Goal: Task Accomplishment & Management: Use online tool/utility

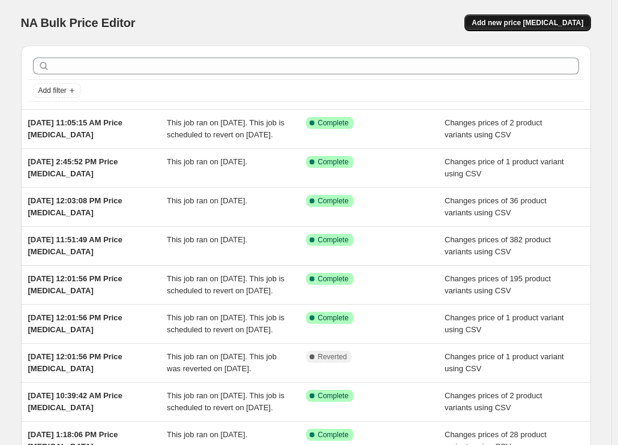
click at [561, 22] on span "Add new price [MEDICAL_DATA]" at bounding box center [528, 23] width 112 height 10
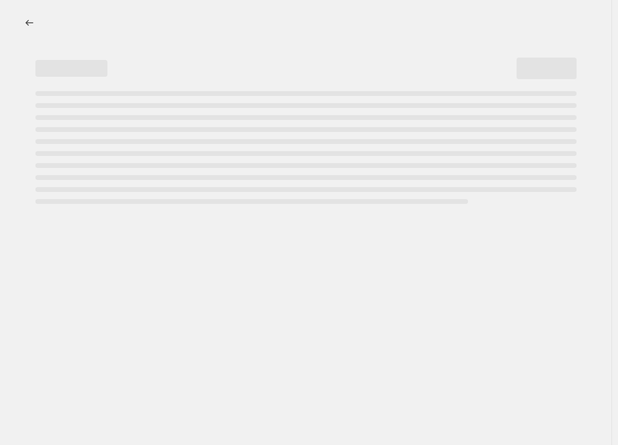
select select "percentage"
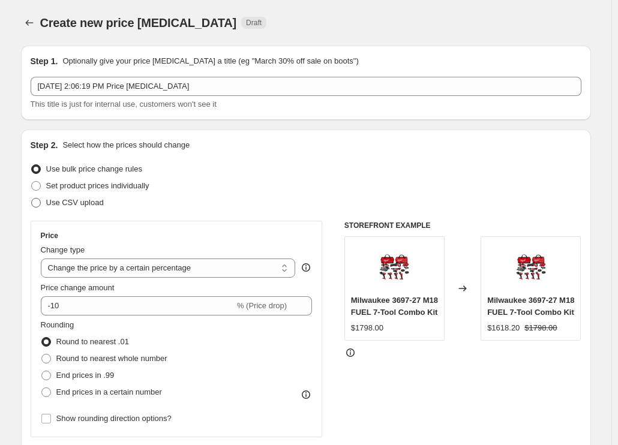
click at [95, 205] on span "Use CSV upload" at bounding box center [75, 202] width 58 height 9
click at [32, 199] on input "Use CSV upload" at bounding box center [31, 198] width 1 height 1
radio input "true"
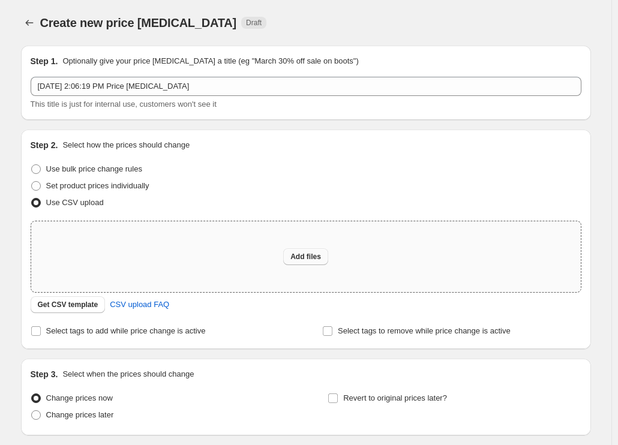
click at [314, 256] on span "Add files" at bounding box center [306, 257] width 31 height 10
type input "C:\fakepath\csv_template 1.csv"
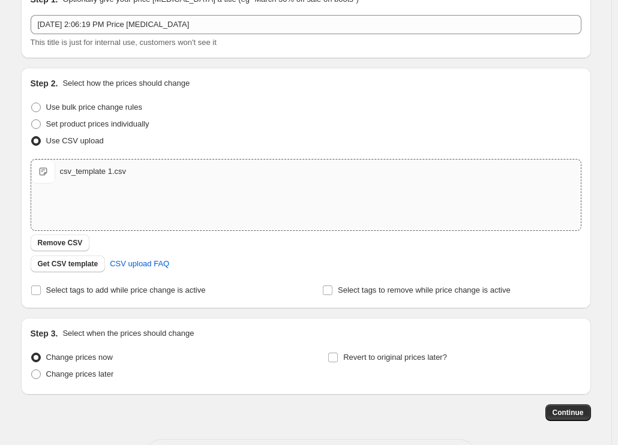
scroll to position [111, 0]
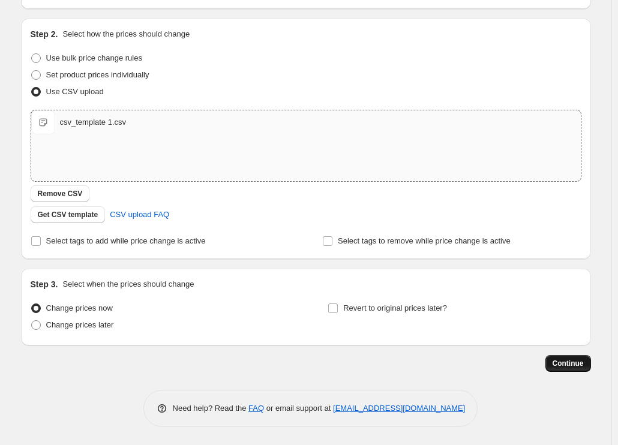
click at [583, 364] on span "Continue" at bounding box center [568, 364] width 31 height 10
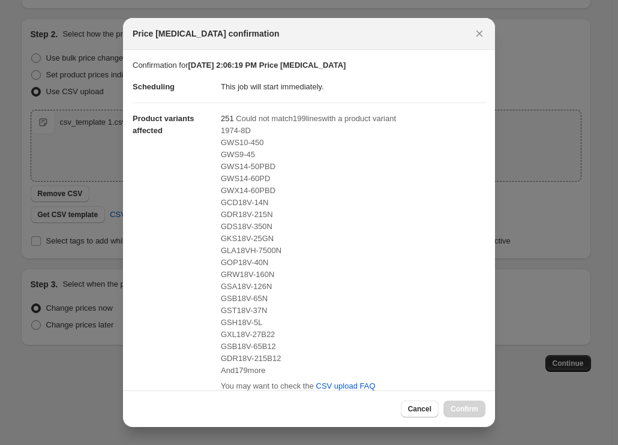
click at [236, 216] on span "GDR18V-215N" at bounding box center [247, 214] width 52 height 9
copy span "GDR18V-215N"
click at [235, 309] on span "GST18V-37N" at bounding box center [244, 310] width 46 height 9
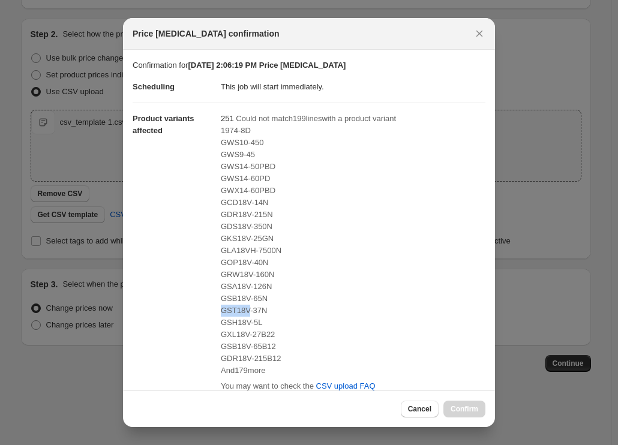
click at [235, 309] on span "GST18V-37N" at bounding box center [244, 310] width 46 height 9
click at [234, 325] on span "GSH18V-5L" at bounding box center [241, 322] width 41 height 9
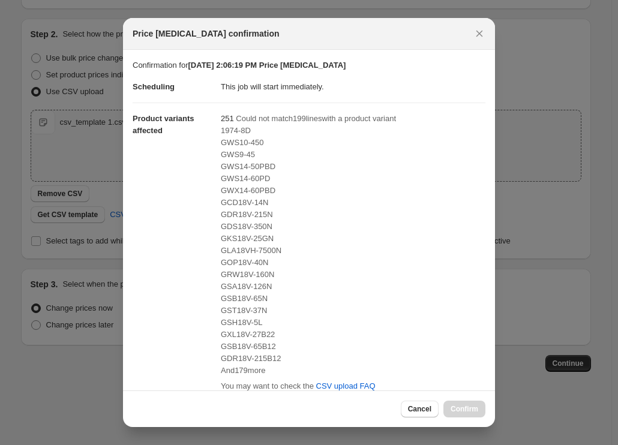
click at [237, 339] on span "GXL18V-27B22" at bounding box center [248, 334] width 54 height 9
copy span "GXL18V-27B22"
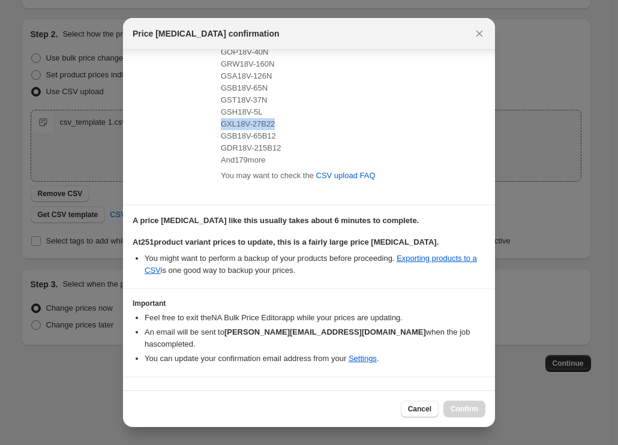
scroll to position [222, 0]
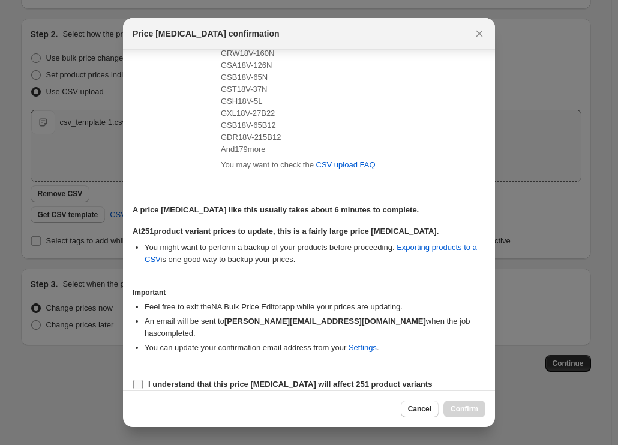
click at [201, 380] on b "I understand that this price [MEDICAL_DATA] will affect 251 product variants" at bounding box center [290, 384] width 284 height 9
click at [143, 380] on input "I understand that this price [MEDICAL_DATA] will affect 251 product variants" at bounding box center [138, 385] width 10 height 10
checkbox input "true"
click at [467, 409] on span "Confirm" at bounding box center [465, 410] width 28 height 10
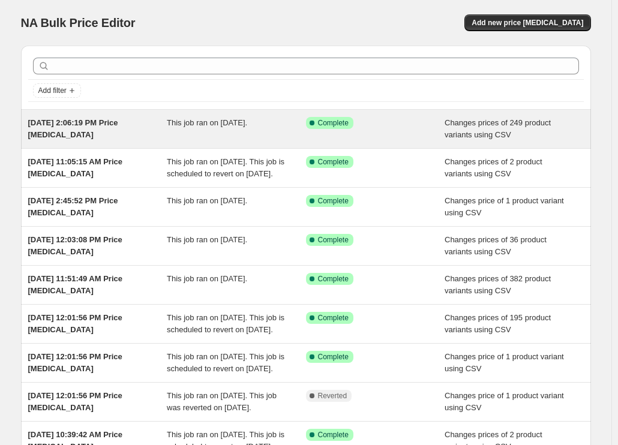
click at [128, 129] on div "[DATE] 2:06:19 PM Price [MEDICAL_DATA]" at bounding box center [97, 129] width 139 height 24
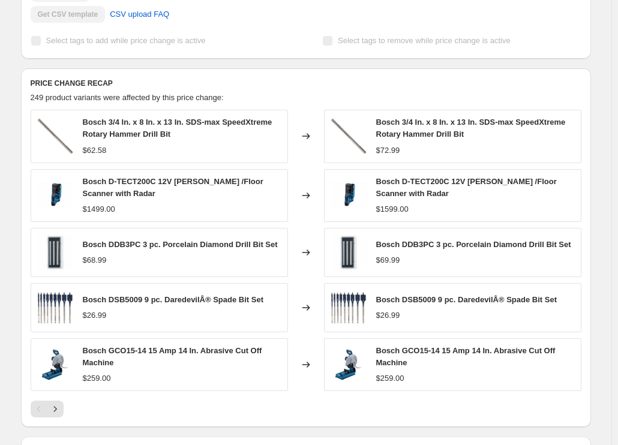
scroll to position [507, 0]
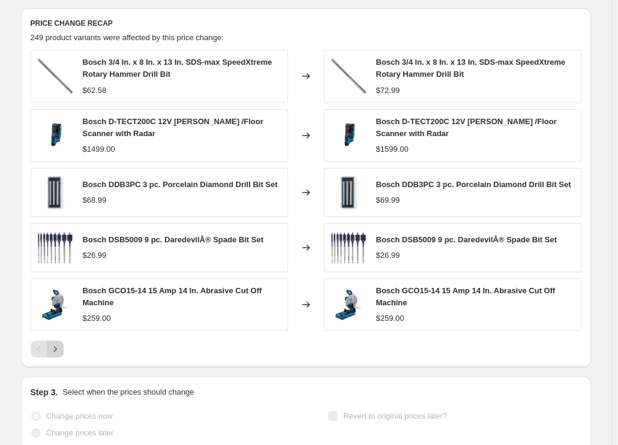
click at [64, 341] on button "Next" at bounding box center [55, 349] width 17 height 17
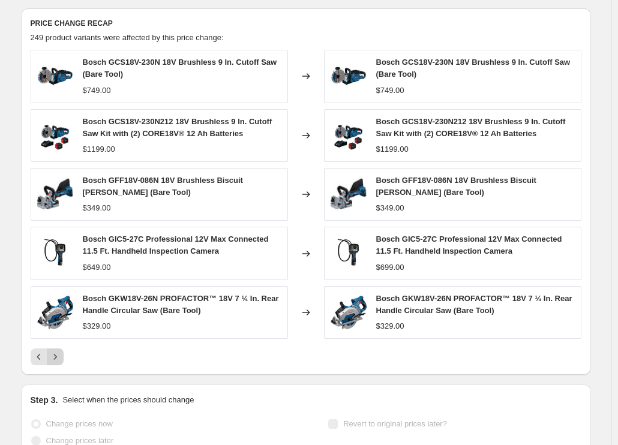
click at [61, 351] on icon "Next" at bounding box center [55, 357] width 12 height 12
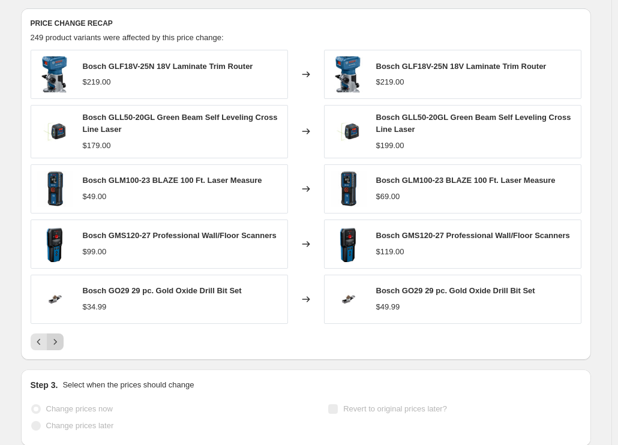
click at [63, 332] on div "PRICE CHANGE RECAP 249 product variants were affected by this price change: Bos…" at bounding box center [306, 184] width 570 height 352
click at [61, 336] on icon "Next" at bounding box center [55, 342] width 12 height 12
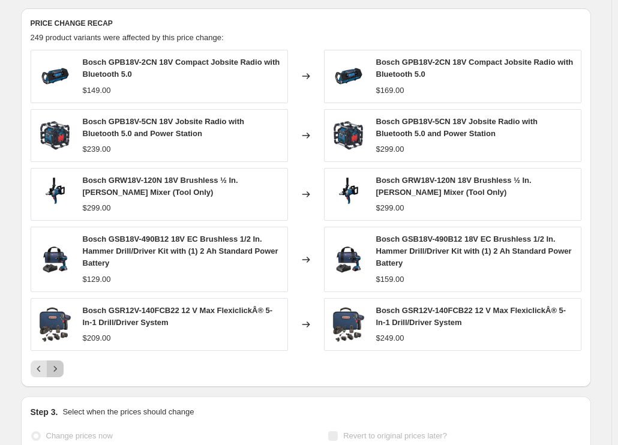
click at [56, 366] on icon "Next" at bounding box center [54, 368] width 3 height 5
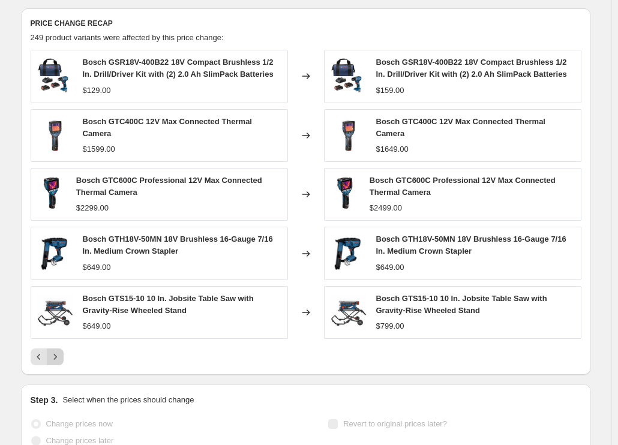
click at [58, 347] on div "PRICE CHANGE RECAP 249 product variants were affected by this price change: Bos…" at bounding box center [306, 191] width 570 height 367
click at [61, 351] on icon "Next" at bounding box center [55, 357] width 12 height 12
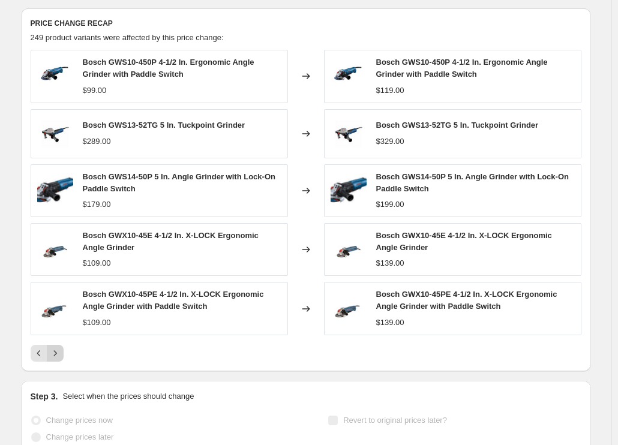
click at [61, 348] on icon "Next" at bounding box center [55, 354] width 12 height 12
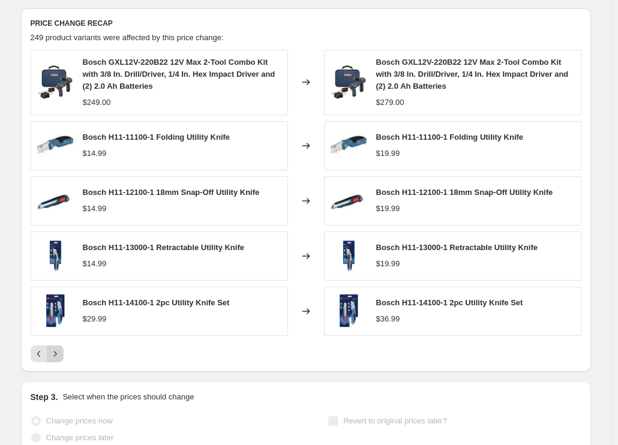
click at [61, 348] on icon "Next" at bounding box center [55, 354] width 12 height 12
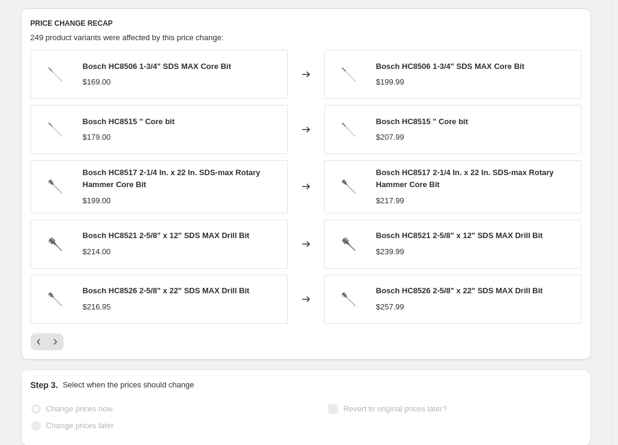
click at [64, 333] on div "PRICE CHANGE RECAP 249 product variants were affected by this price change: Bos…" at bounding box center [306, 184] width 570 height 352
click at [61, 336] on icon "Next" at bounding box center [55, 342] width 12 height 12
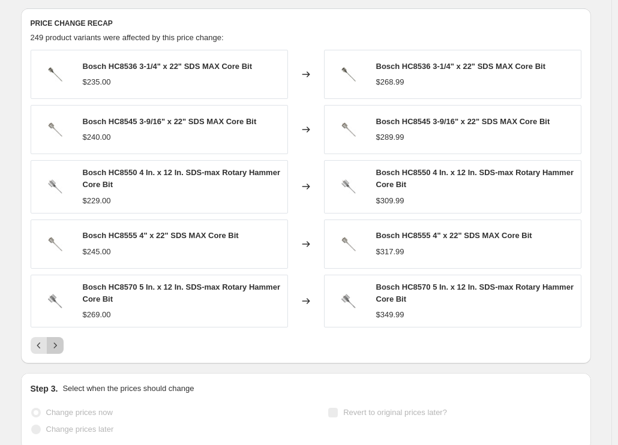
click at [61, 340] on icon "Next" at bounding box center [55, 346] width 12 height 12
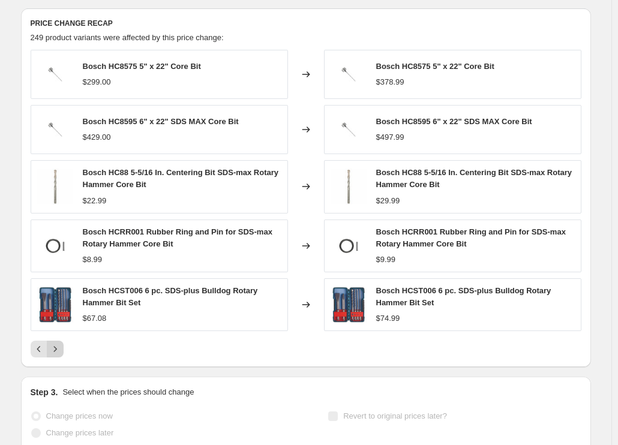
click at [61, 343] on icon "Next" at bounding box center [55, 349] width 12 height 12
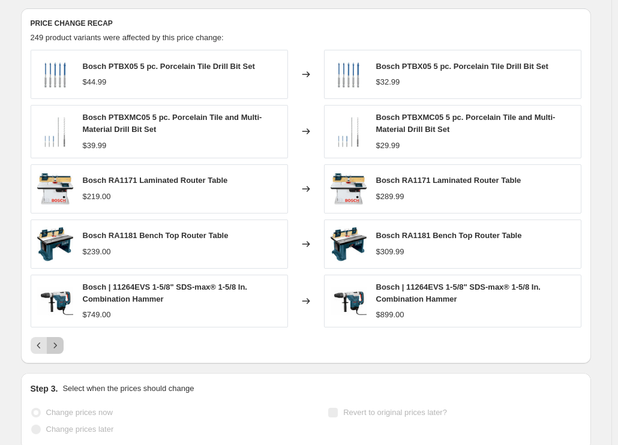
click at [61, 340] on icon "Next" at bounding box center [55, 346] width 12 height 12
